Goal: Information Seeking & Learning: Find specific fact

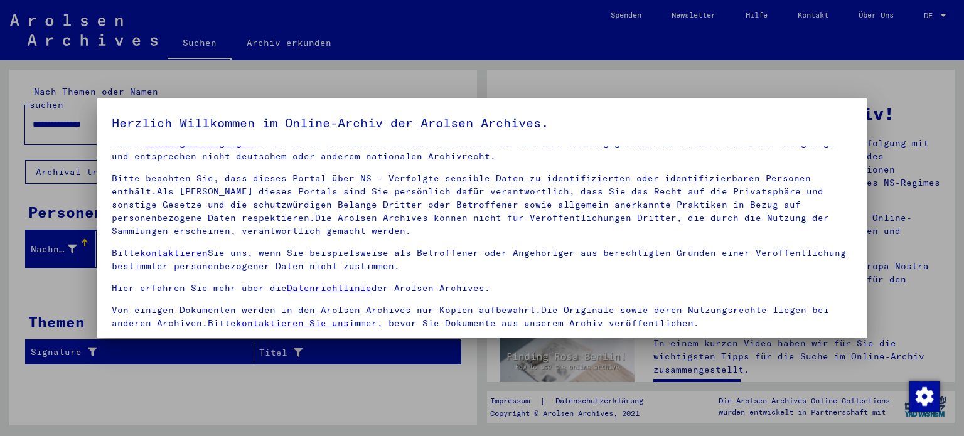
scroll to position [106, 0]
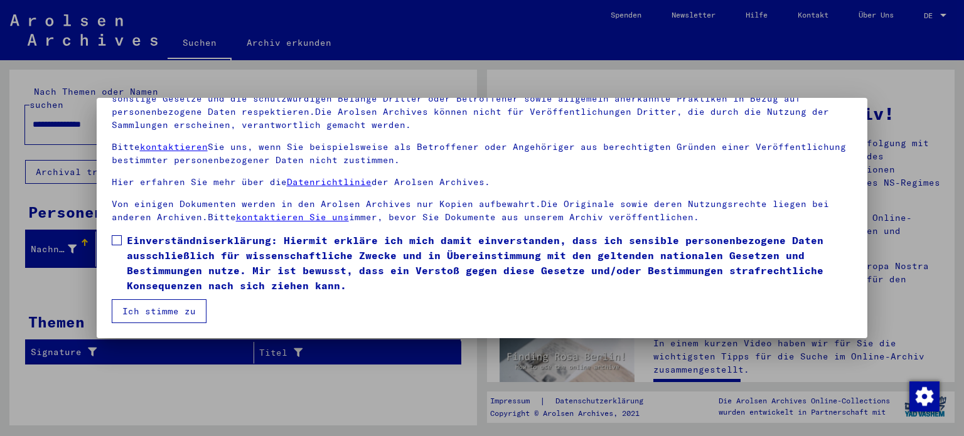
click at [112, 240] on span at bounding box center [117, 240] width 10 height 10
click at [144, 313] on button "Ich stimme zu" at bounding box center [159, 311] width 95 height 24
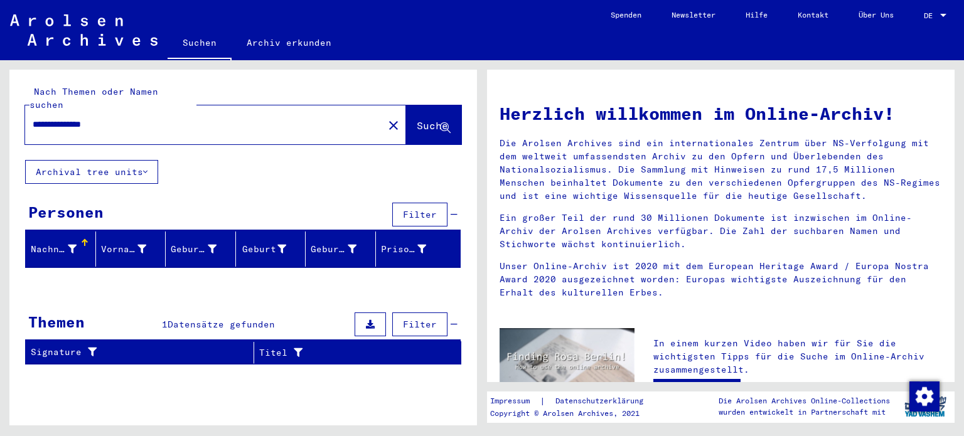
click at [948, 13] on div at bounding box center [943, 15] width 11 height 9
click at [943, 18] on span "English" at bounding box center [921, 22] width 51 height 23
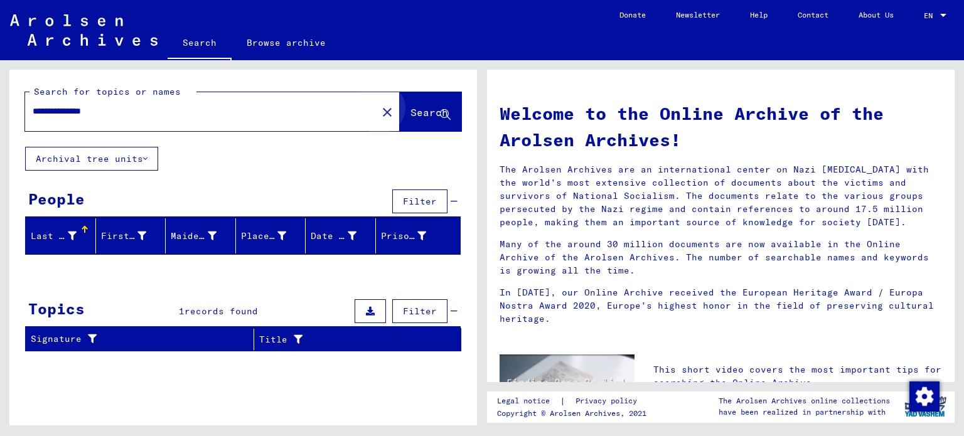
click at [431, 123] on button "Search" at bounding box center [431, 111] width 62 height 39
click at [422, 108] on span "Search" at bounding box center [429, 112] width 38 height 13
click at [922, 394] on img "button" at bounding box center [924, 397] width 30 height 30
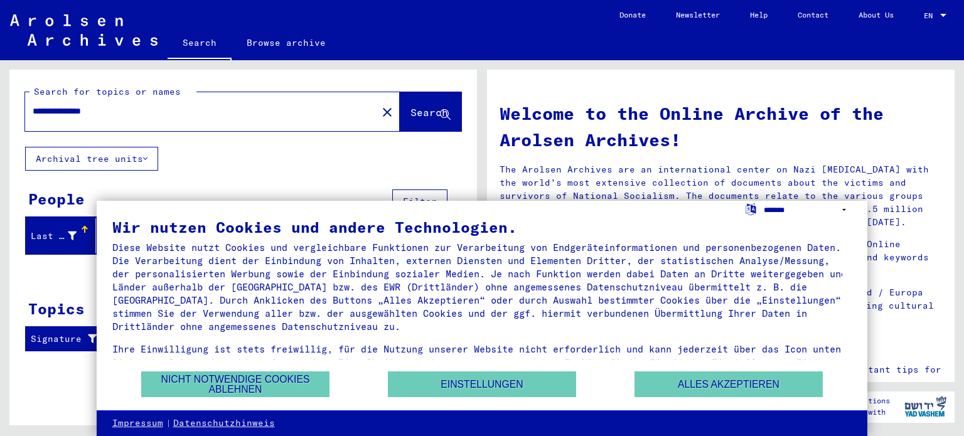
click at [844, 205] on select "**********" at bounding box center [808, 210] width 88 height 18
click at [764, 201] on select "**********" at bounding box center [808, 210] width 88 height 18
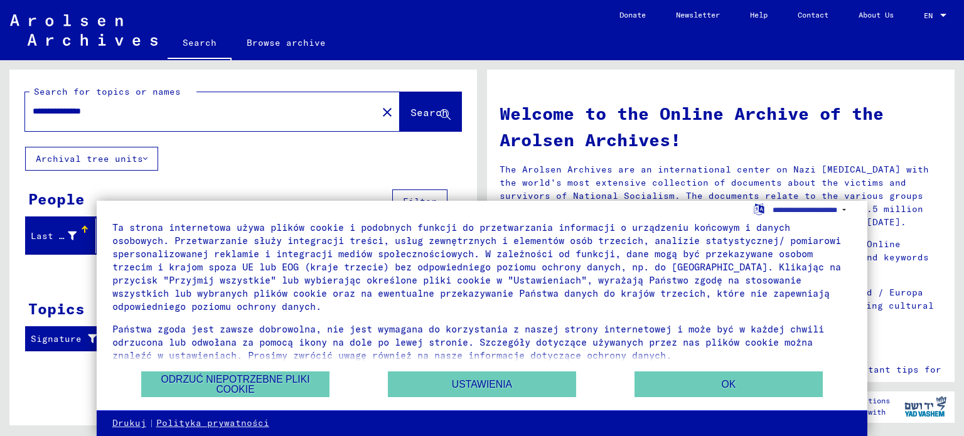
scroll to position [30, 0]
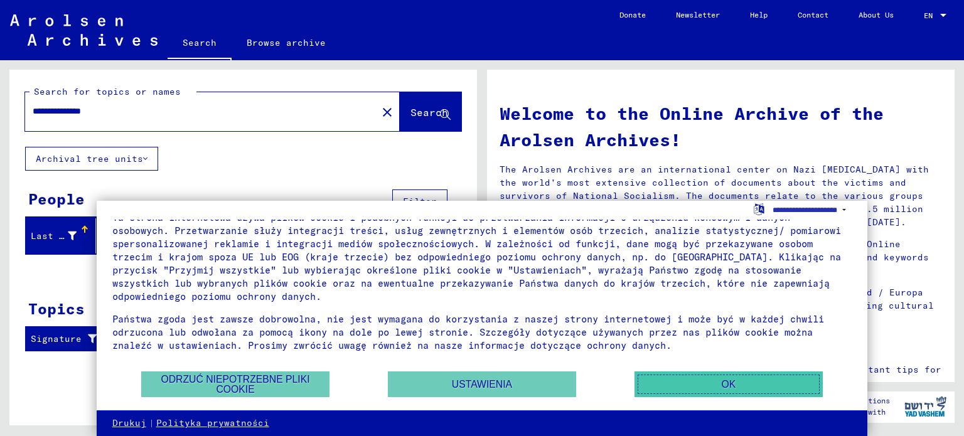
click at [716, 377] on button "OK" at bounding box center [729, 385] width 188 height 26
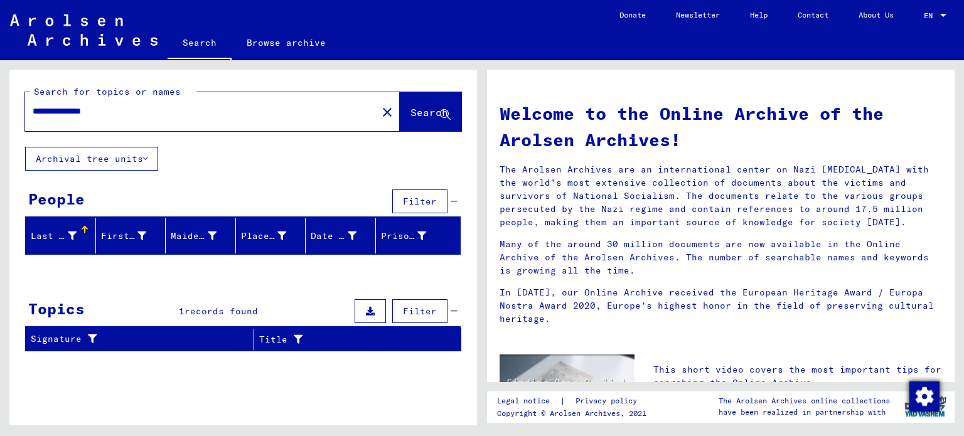
click at [926, 394] on img "button" at bounding box center [924, 397] width 30 height 30
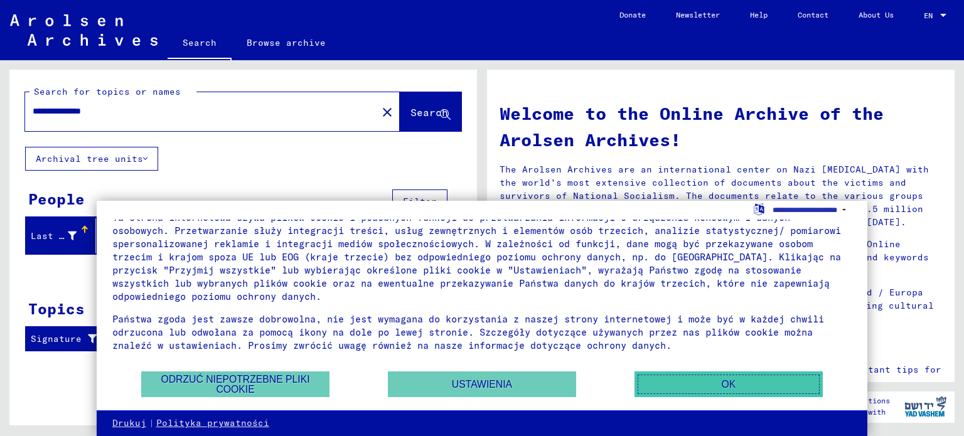
click at [668, 387] on button "OK" at bounding box center [729, 385] width 188 height 26
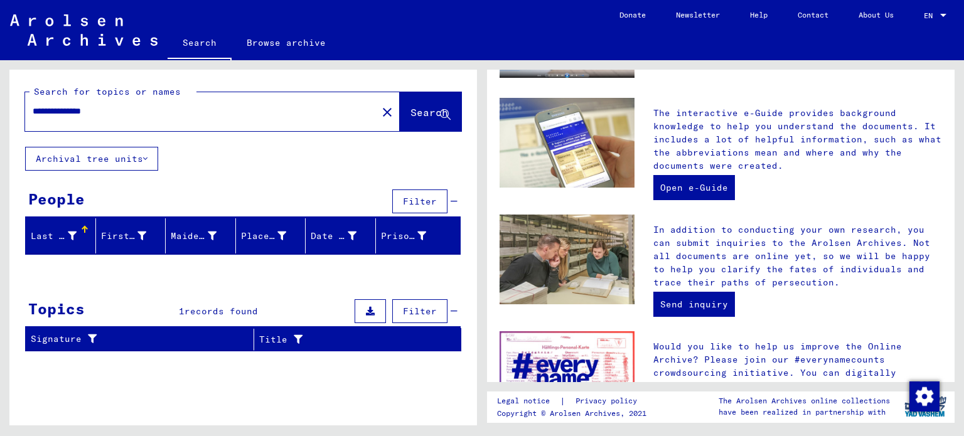
scroll to position [0, 0]
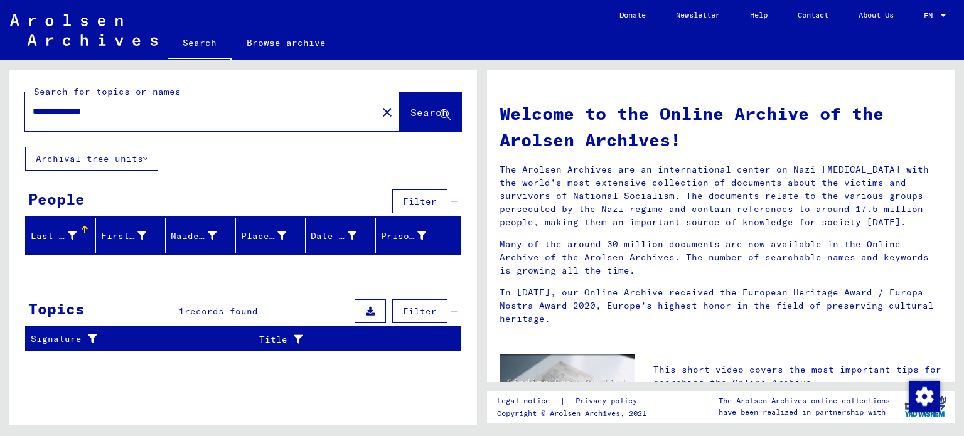
drag, startPoint x: 139, startPoint y: 110, endPoint x: 0, endPoint y: 124, distance: 140.0
click at [0, 124] on div "**********" at bounding box center [241, 242] width 482 height 365
type input "**********"
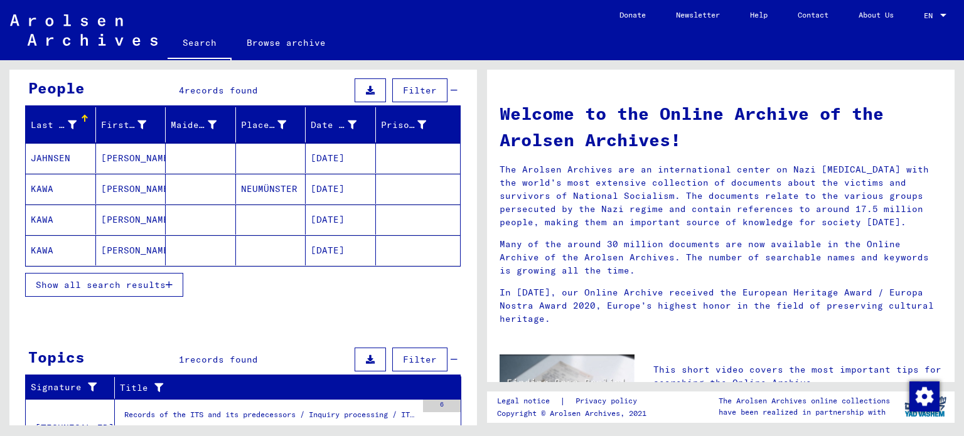
scroll to position [126, 0]
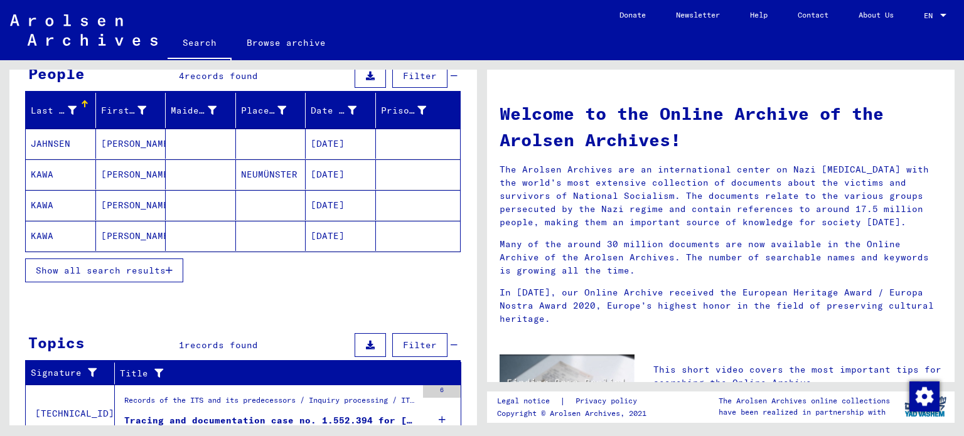
click at [108, 270] on span "Show all search results" at bounding box center [101, 270] width 130 height 11
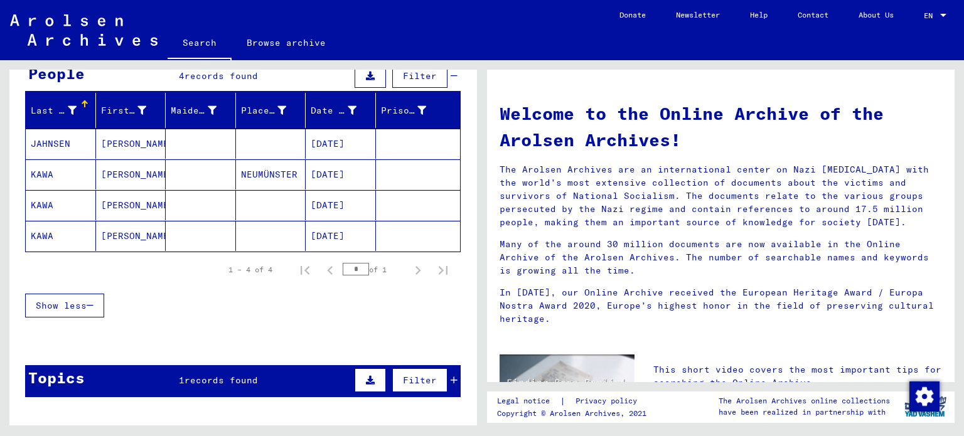
click at [50, 203] on mat-cell "KAWA" at bounding box center [61, 205] width 70 height 30
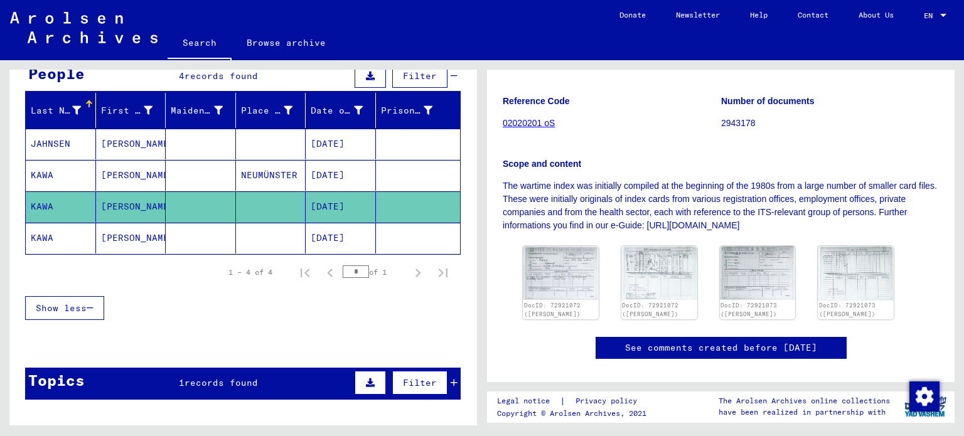
scroll to position [251, 0]
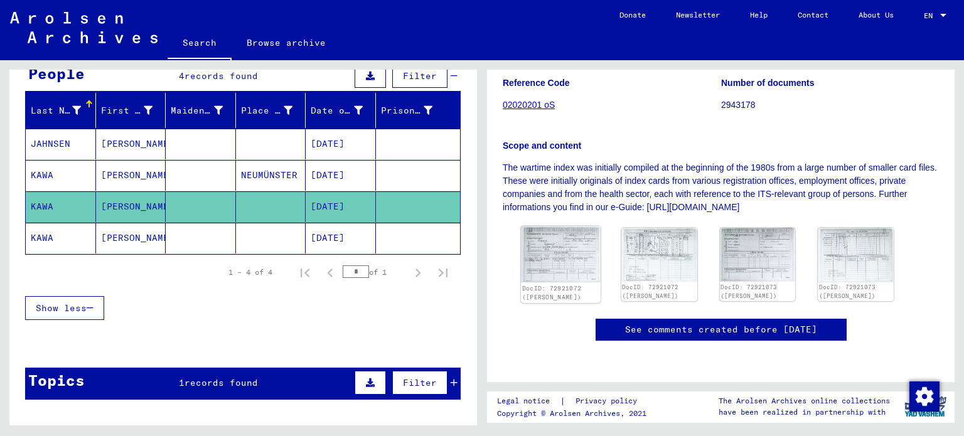
click at [572, 226] on img at bounding box center [561, 254] width 80 height 56
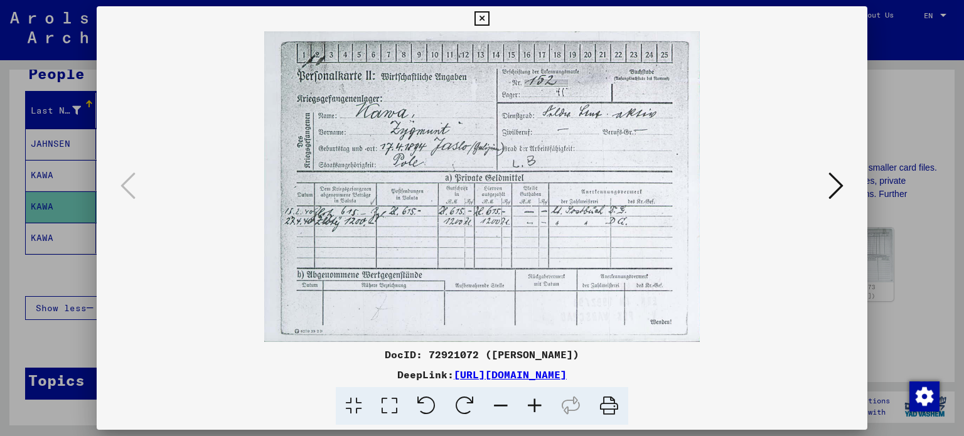
click at [831, 190] on icon at bounding box center [835, 186] width 15 height 30
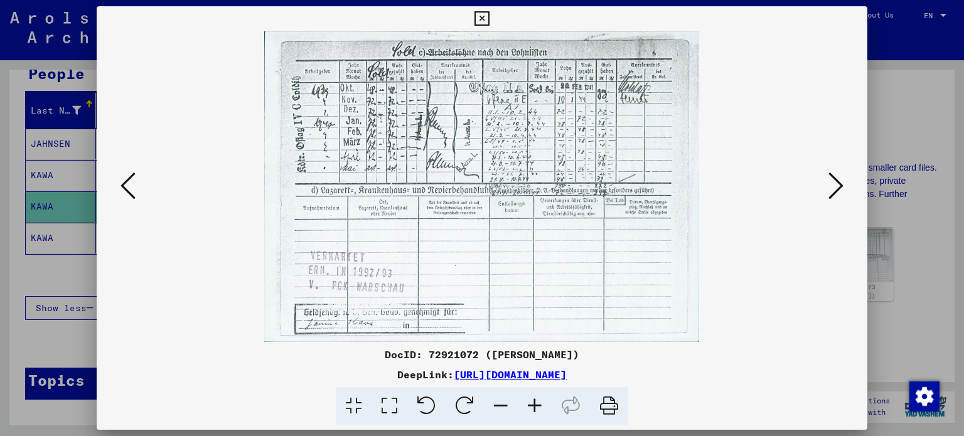
click at [838, 190] on icon at bounding box center [835, 186] width 15 height 30
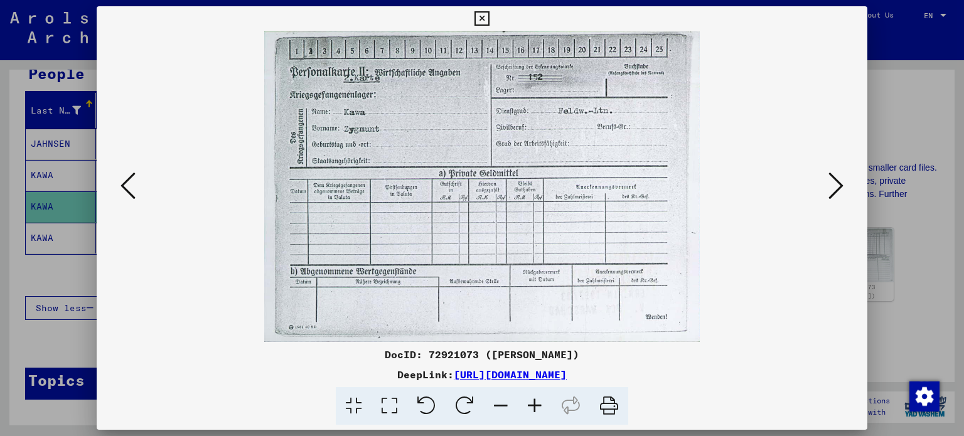
click at [840, 188] on icon at bounding box center [835, 186] width 15 height 30
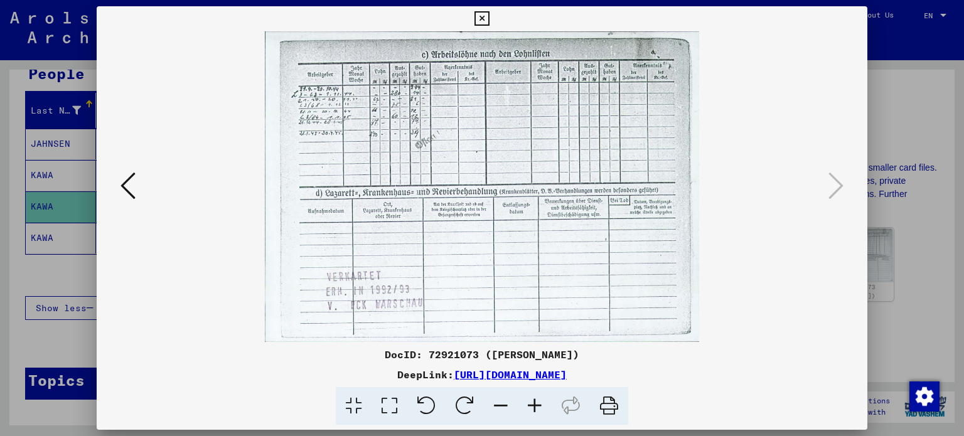
click at [534, 407] on icon at bounding box center [535, 406] width 34 height 38
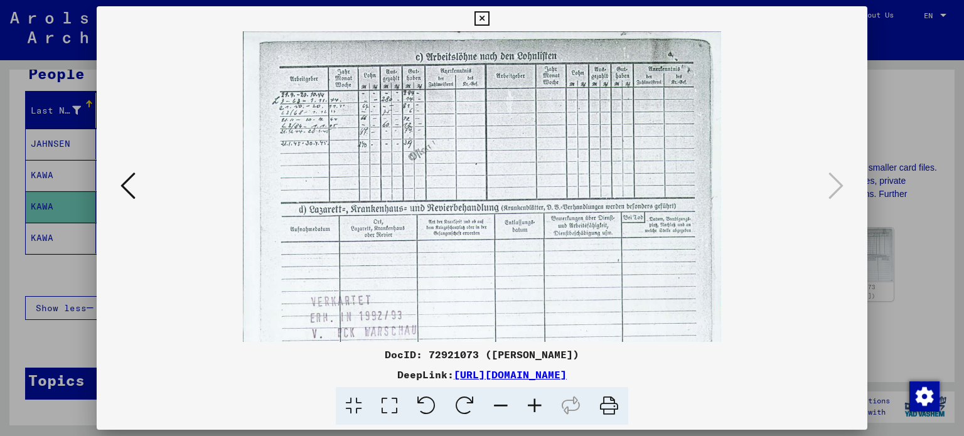
click at [534, 407] on icon at bounding box center [535, 406] width 34 height 38
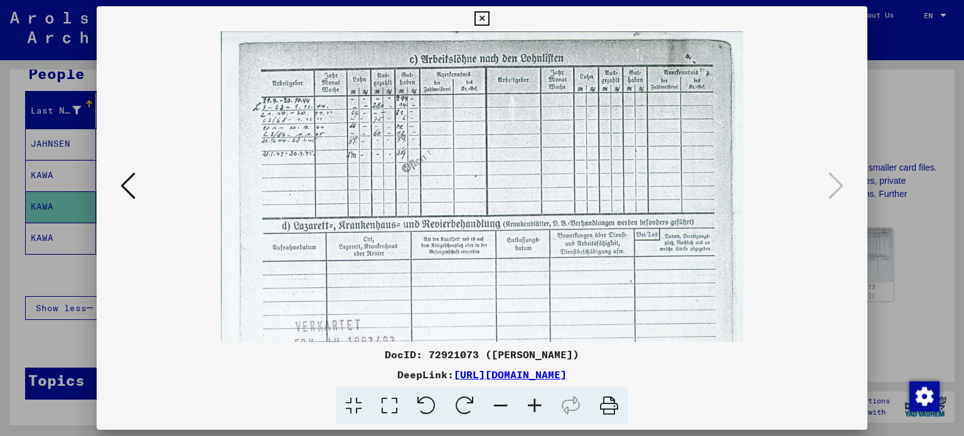
click at [534, 407] on icon at bounding box center [535, 406] width 34 height 38
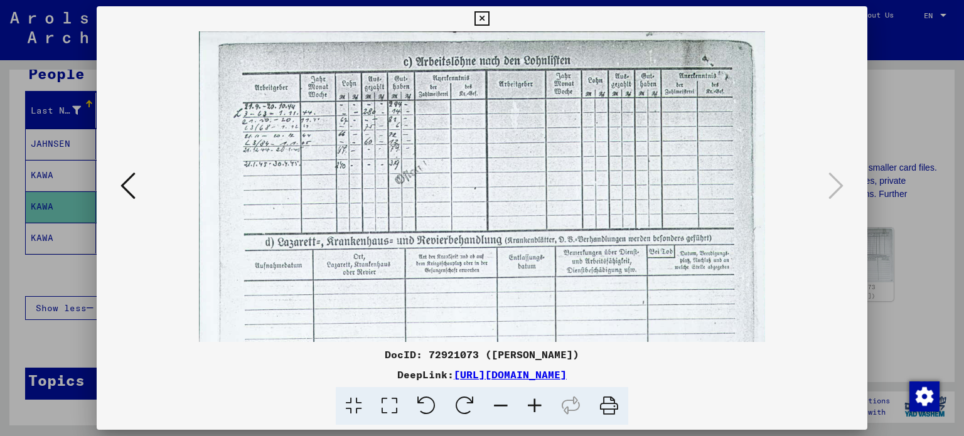
click at [534, 407] on icon at bounding box center [535, 406] width 34 height 38
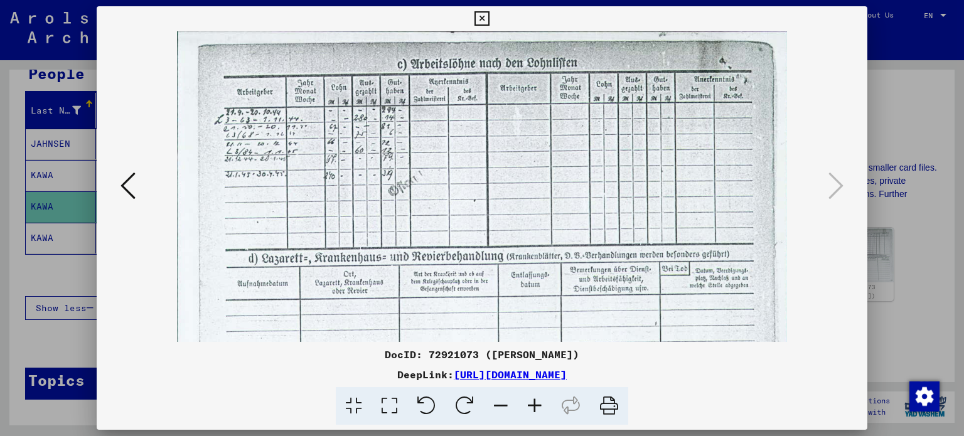
click at [534, 407] on icon at bounding box center [535, 406] width 34 height 38
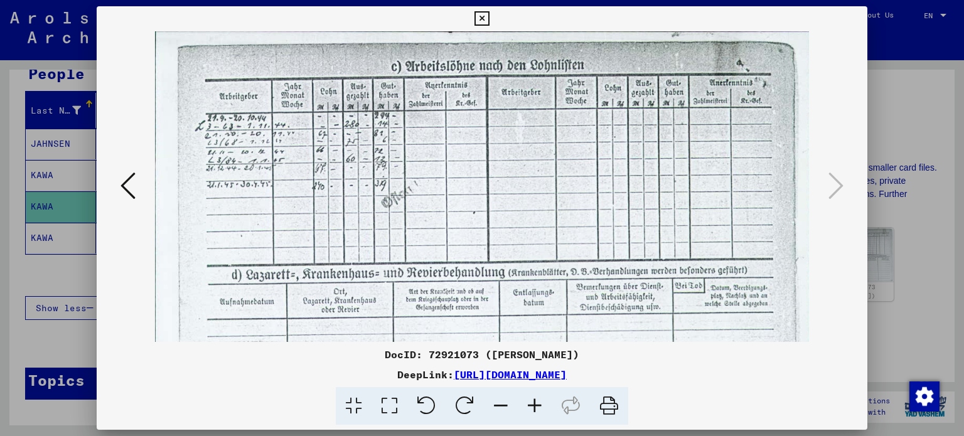
click at [534, 407] on icon at bounding box center [535, 406] width 34 height 38
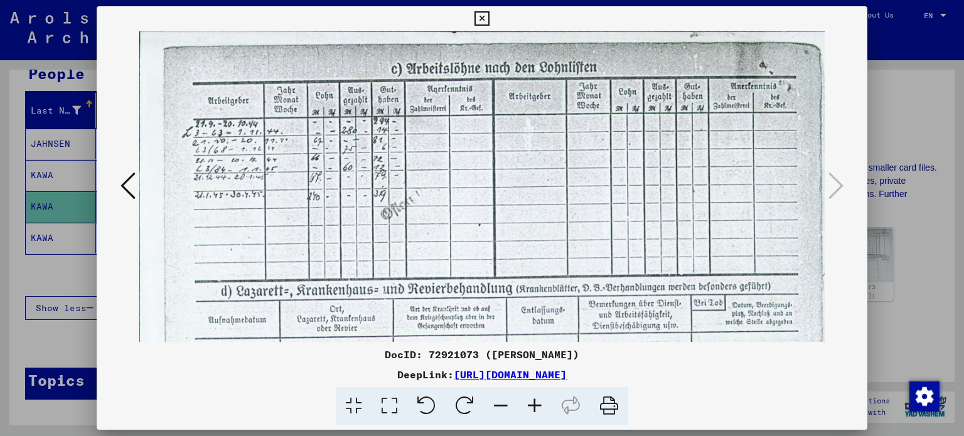
click at [534, 407] on icon at bounding box center [535, 406] width 34 height 38
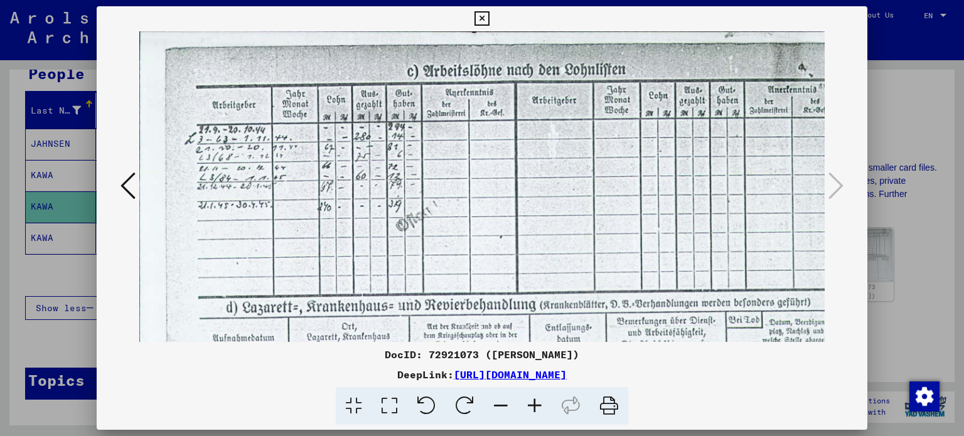
click at [534, 407] on icon at bounding box center [535, 406] width 34 height 38
